Goal: Navigation & Orientation: Find specific page/section

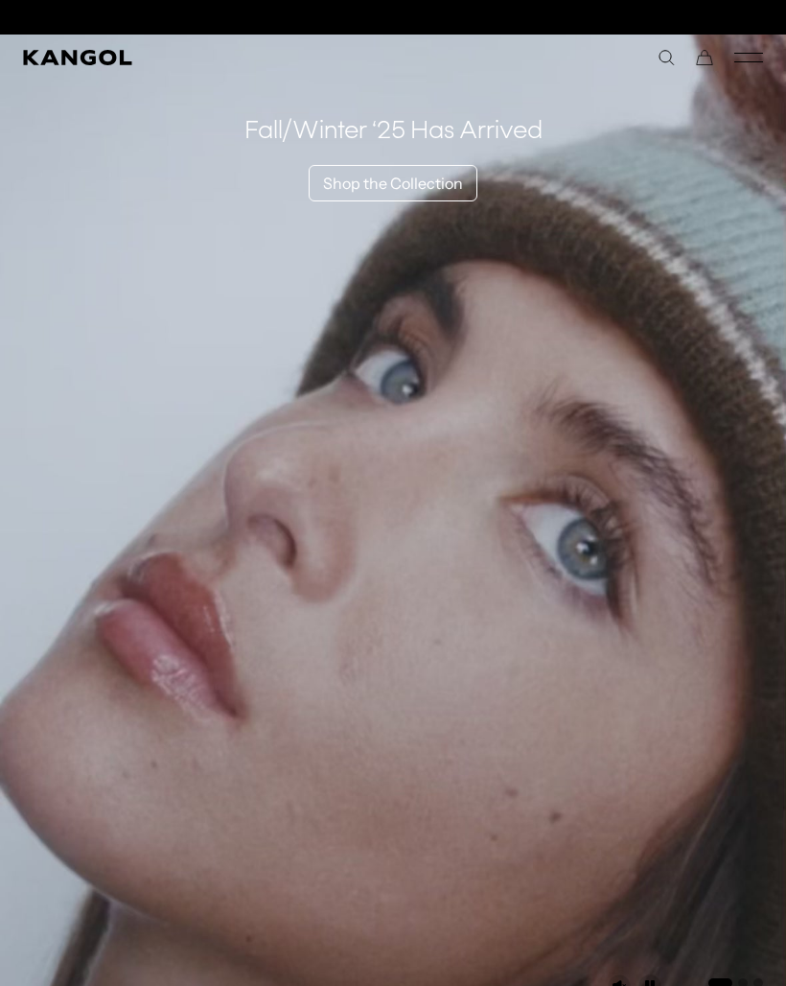
scroll to position [0, 395]
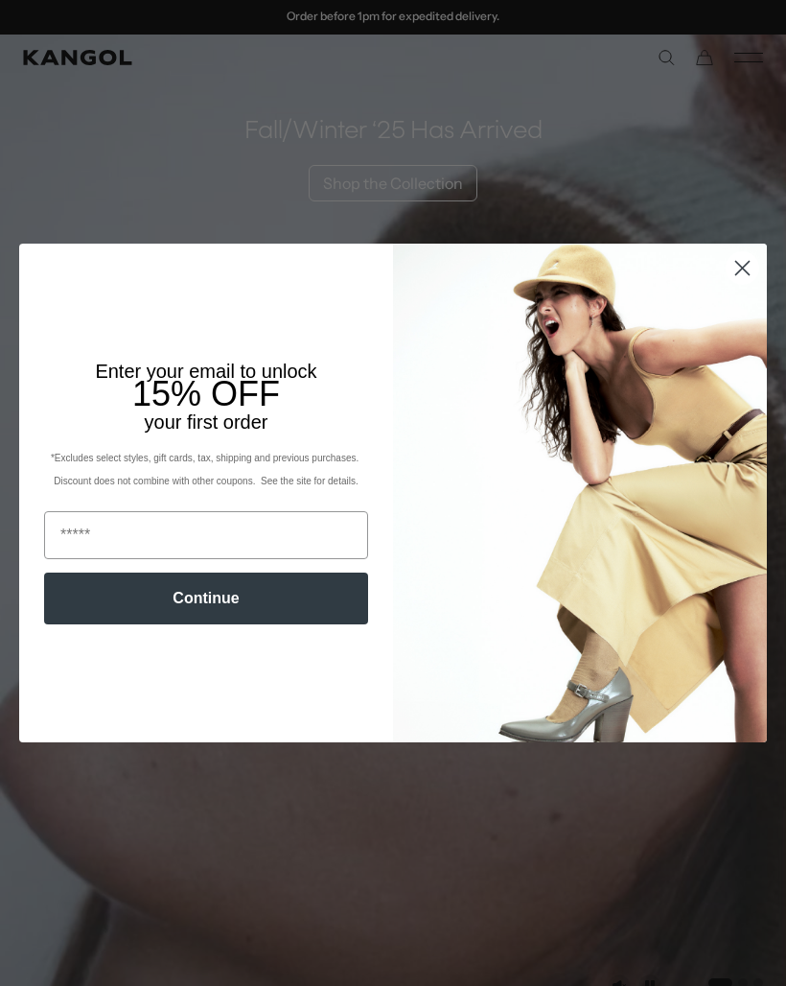
click at [741, 274] on circle "Close dialog" at bounding box center [743, 268] width 32 height 32
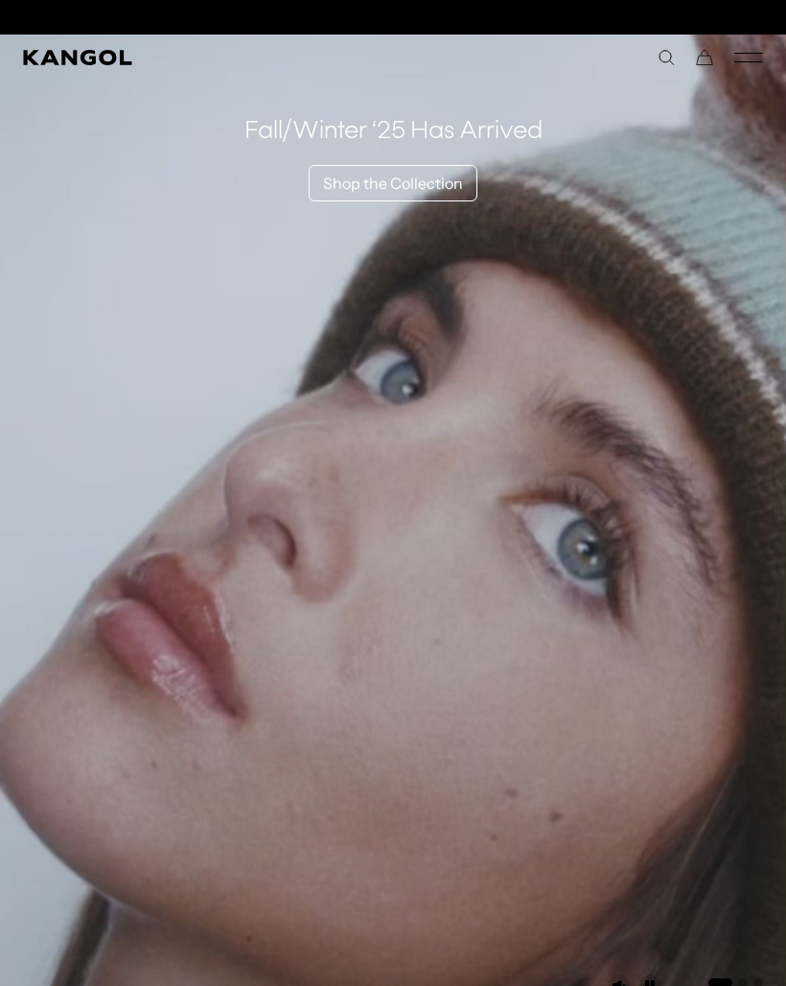
scroll to position [0, 0]
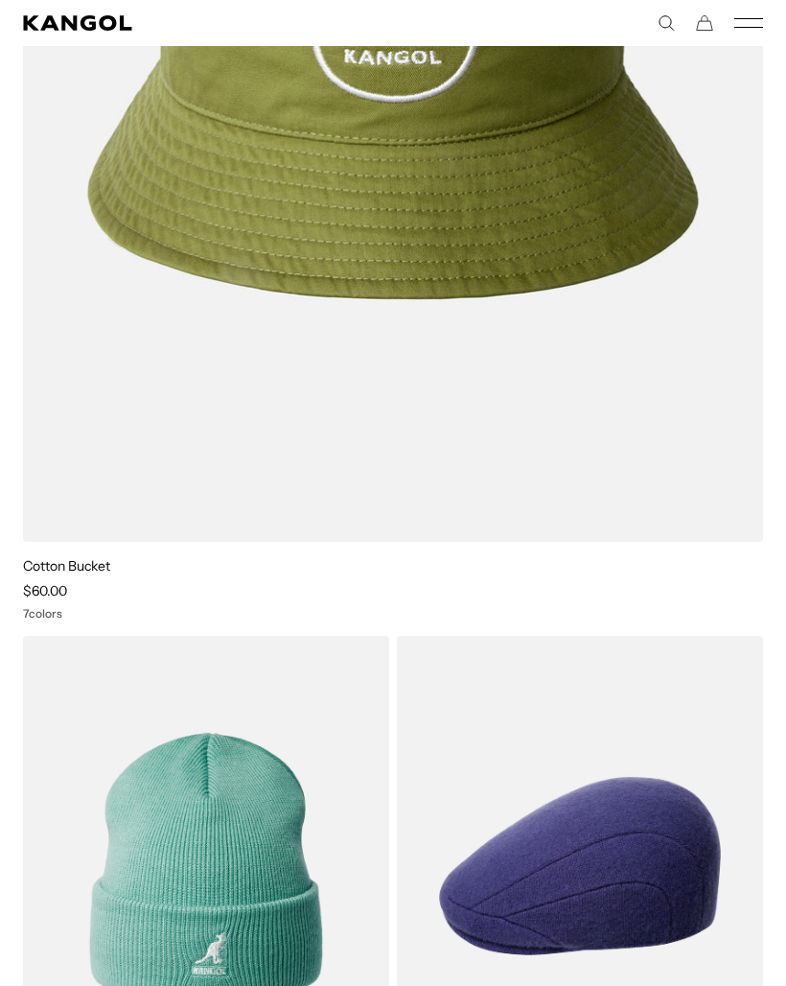
click at [584, 618] on div "7 colors" at bounding box center [393, 613] width 740 height 13
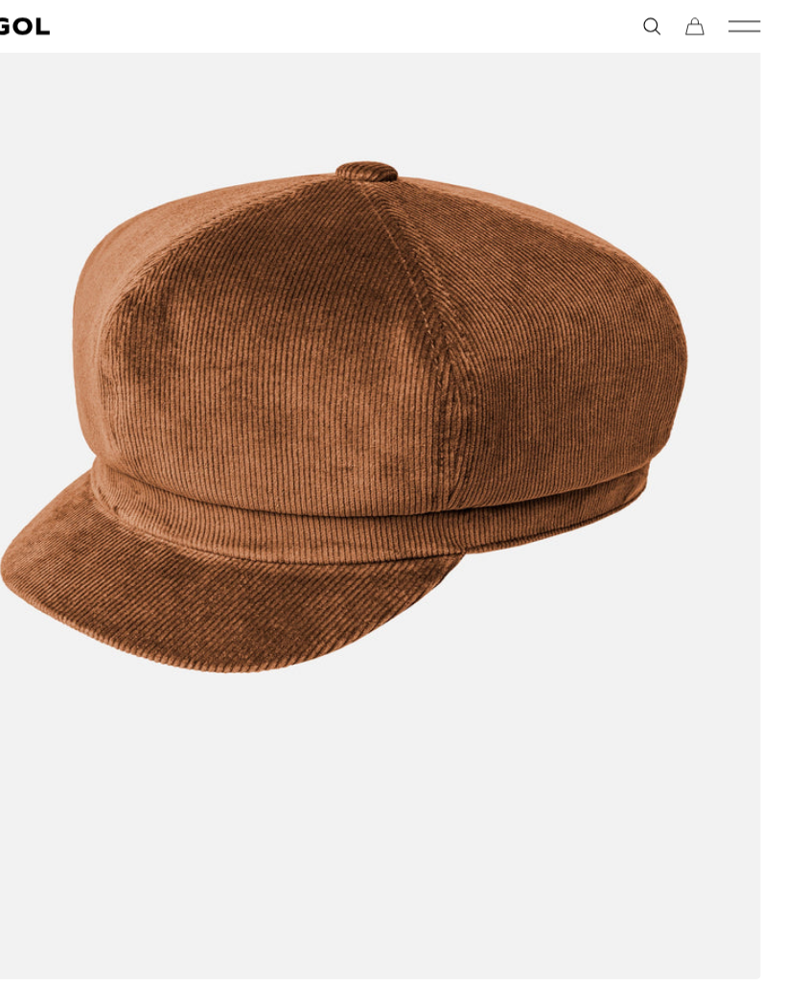
click at [0, 0] on img at bounding box center [0, 0] width 0 height 0
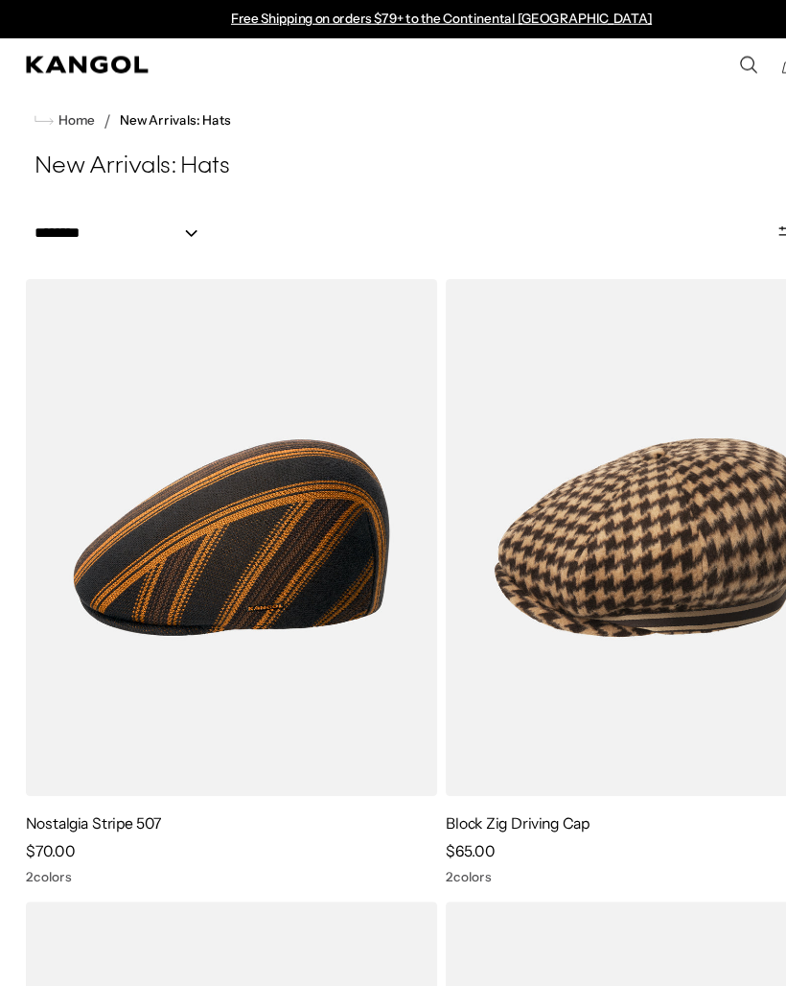
click at [76, 104] on span "Home" at bounding box center [66, 107] width 36 height 13
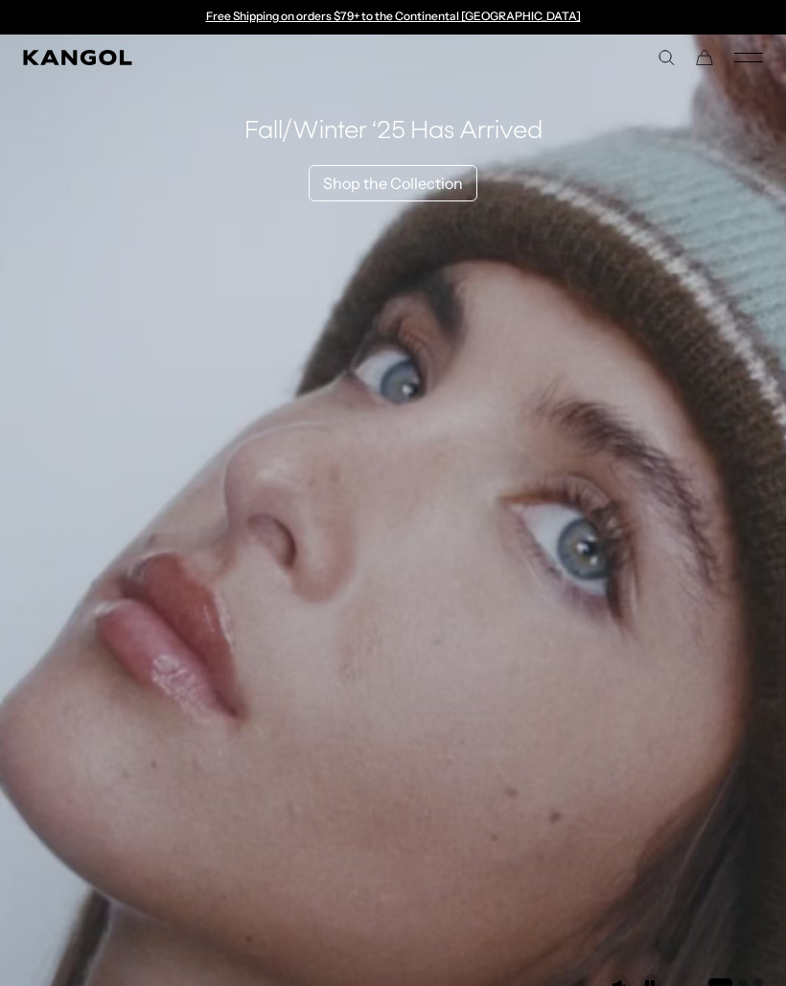
click at [753, 59] on icon "Mobile Menu" at bounding box center [748, 57] width 29 height 17
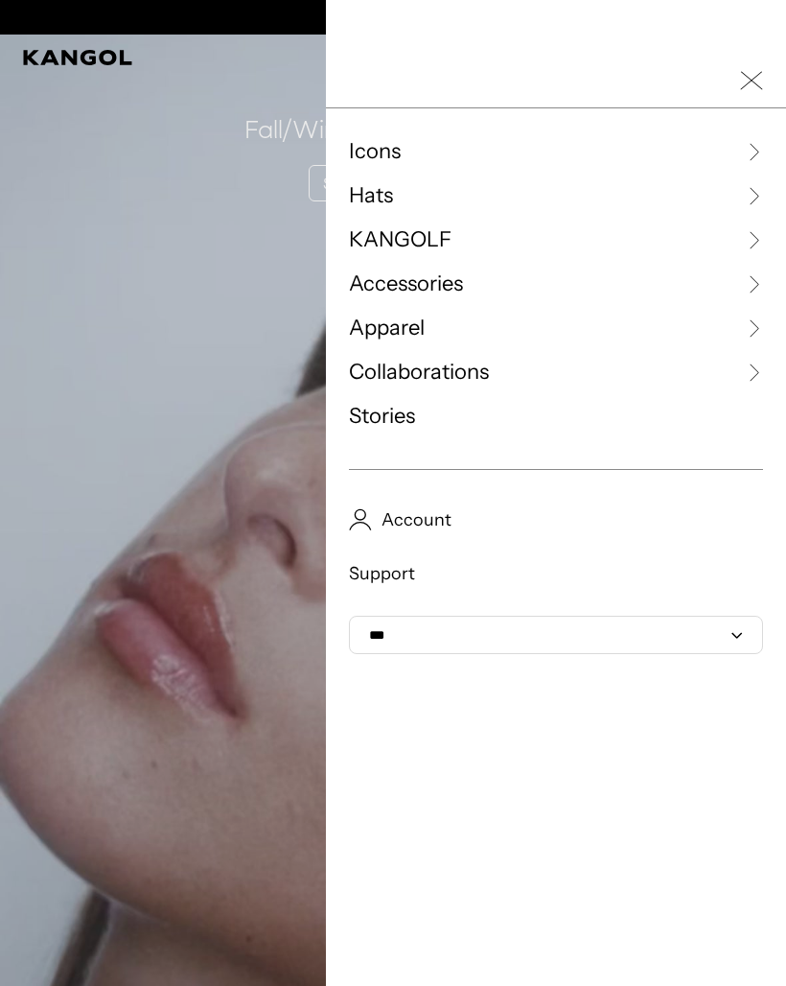
scroll to position [0, 395]
click at [390, 196] on span "Hats" at bounding box center [371, 195] width 44 height 29
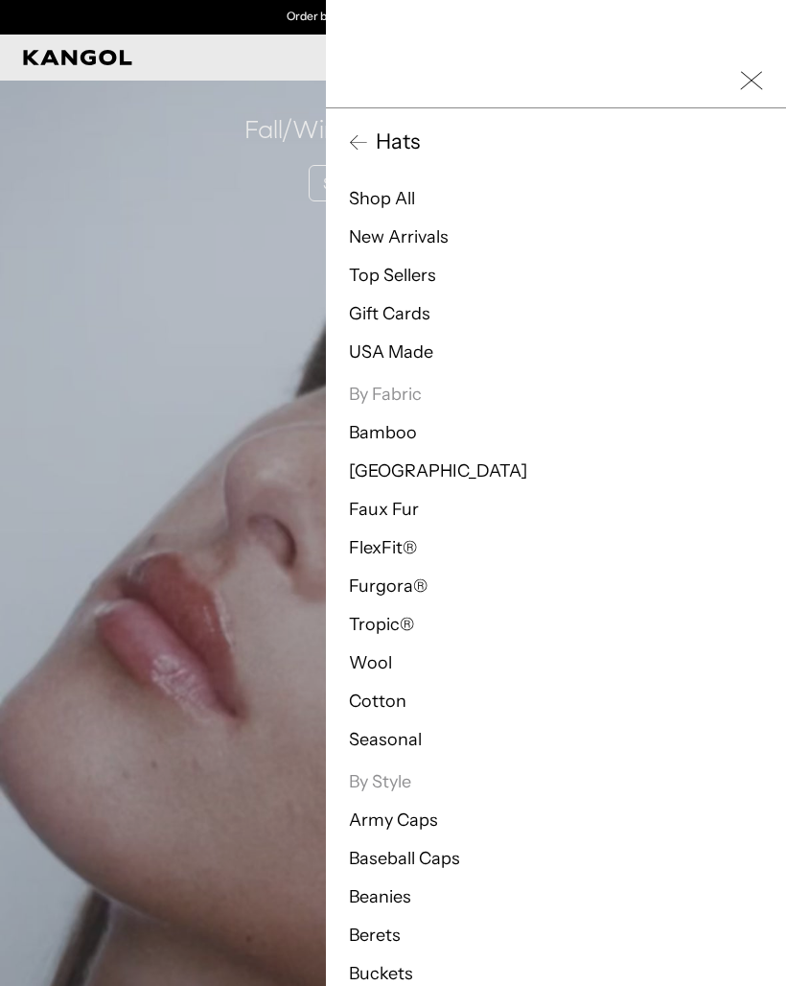
click at [388, 594] on link "Furgora®" at bounding box center [388, 585] width 79 height 21
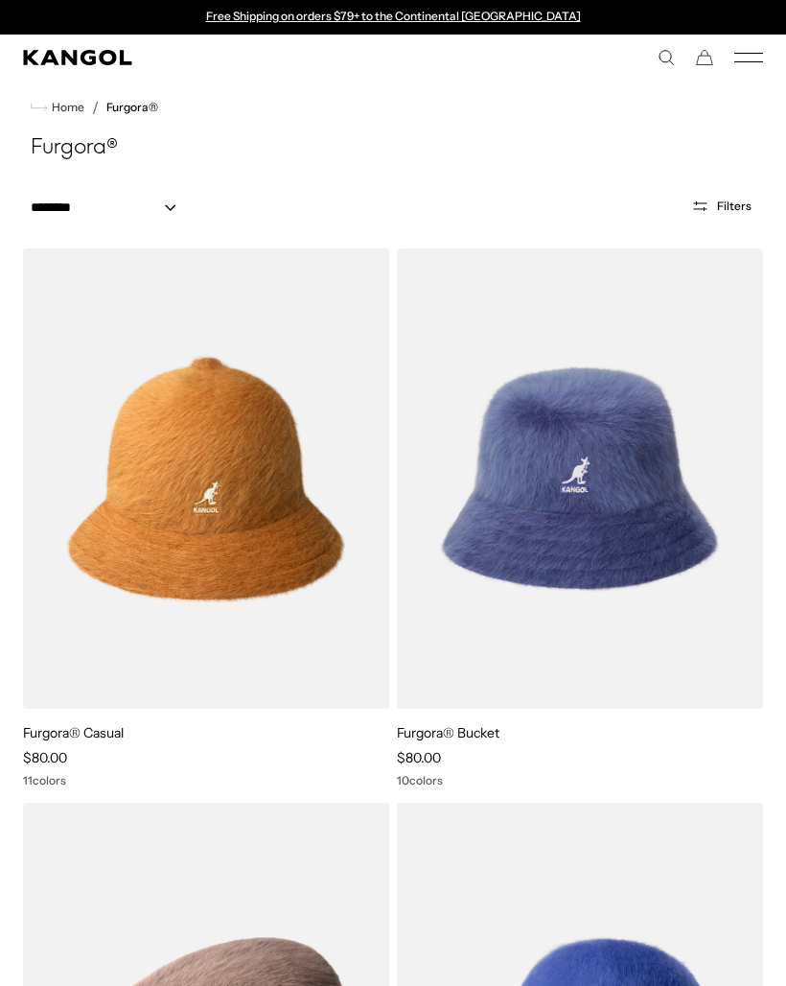
click at [755, 65] on icon "Mobile Menu" at bounding box center [748, 57] width 29 height 17
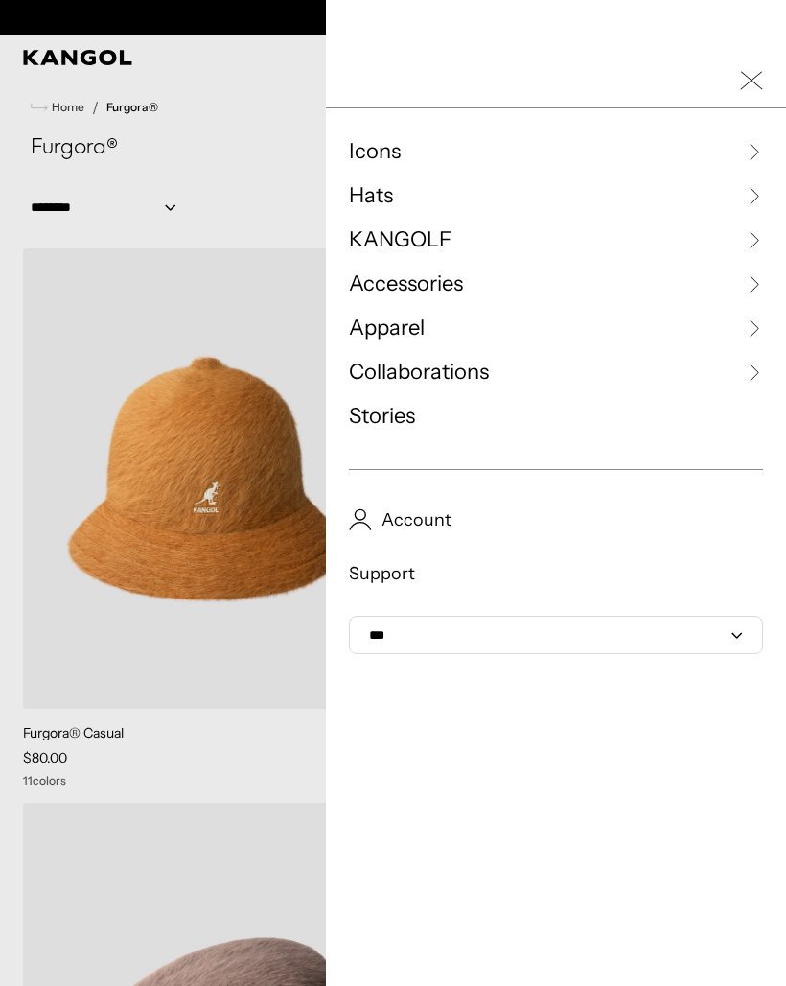
scroll to position [0, 395]
click at [374, 199] on span "Hats" at bounding box center [371, 195] width 44 height 29
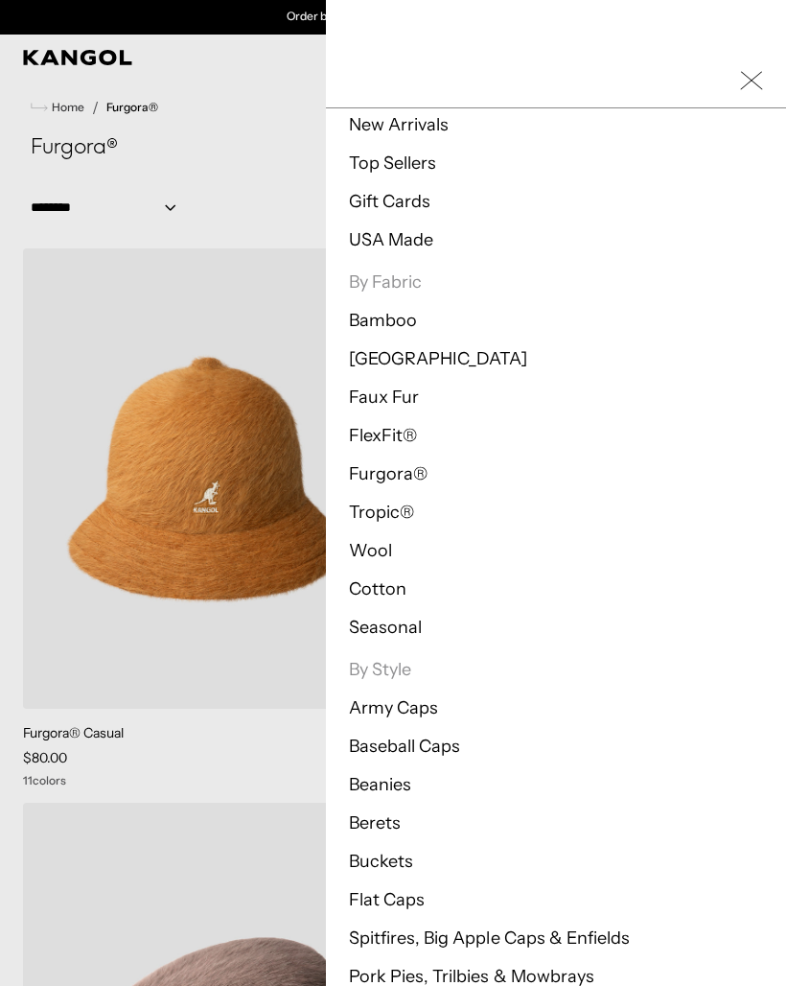
click at [526, 947] on link "Spitfires, Big Apple Caps & Enfields" at bounding box center [489, 937] width 281 height 21
click at [493, 969] on link "Pork Pies, Trilbies & Mowbrays" at bounding box center [471, 976] width 245 height 21
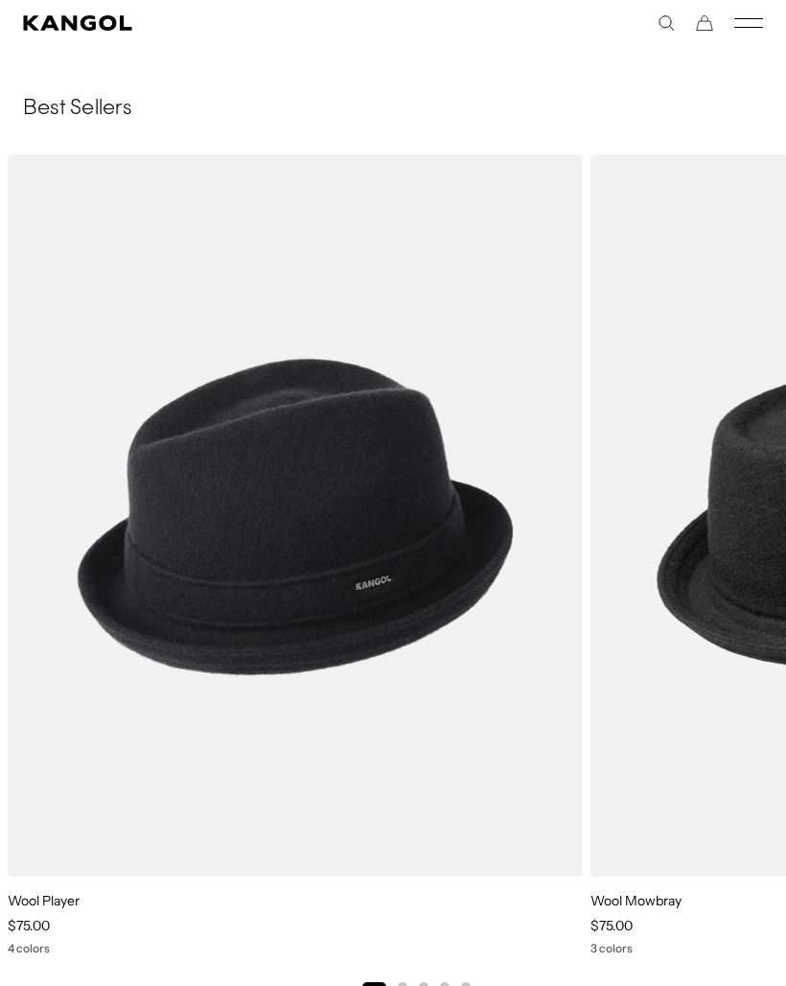
scroll to position [0, 395]
